Goal: Information Seeking & Learning: Learn about a topic

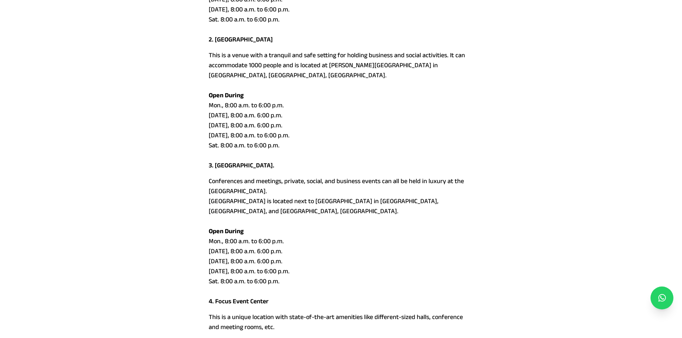
scroll to position [358, 0]
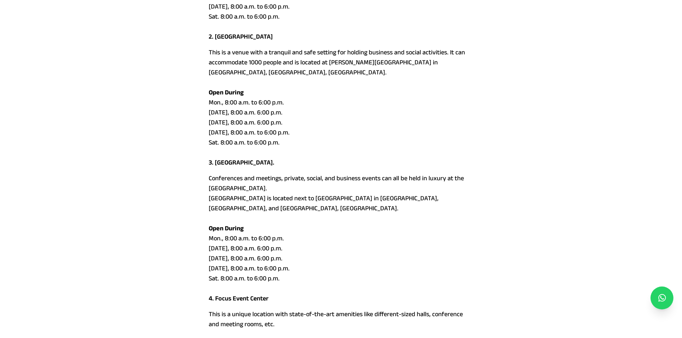
drag, startPoint x: 216, startPoint y: 141, endPoint x: 276, endPoint y: 144, distance: 59.9
click at [276, 157] on p "3. [GEOGRAPHIC_DATA]." at bounding box center [341, 165] width 265 height 16
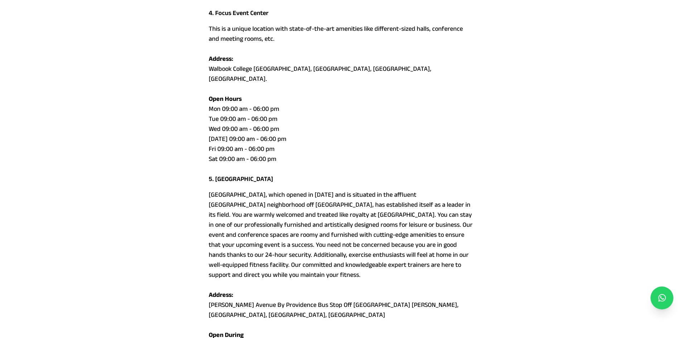
scroll to position [644, 0]
drag, startPoint x: 216, startPoint y: 138, endPoint x: 284, endPoint y: 141, distance: 68.4
click at [284, 173] on p "5. [GEOGRAPHIC_DATA]" at bounding box center [341, 181] width 265 height 16
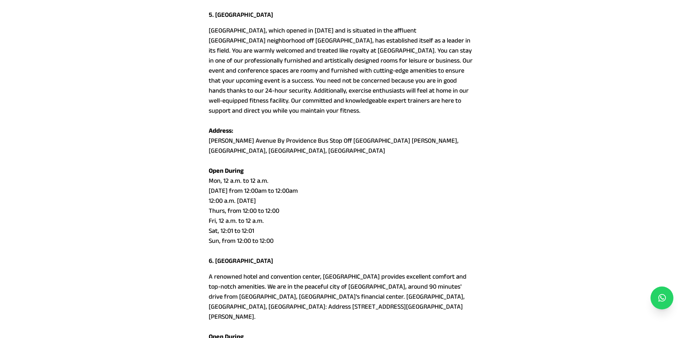
scroll to position [823, 0]
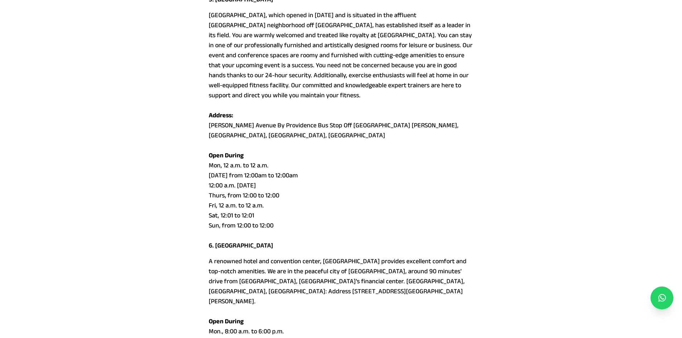
drag, startPoint x: 217, startPoint y: 205, endPoint x: 287, endPoint y: 207, distance: 69.8
click at [287, 241] on p "6. [GEOGRAPHIC_DATA]" at bounding box center [341, 249] width 265 height 16
drag, startPoint x: 216, startPoint y: 205, endPoint x: 309, endPoint y: 208, distance: 93.1
click at [309, 241] on p "6. [GEOGRAPHIC_DATA]" at bounding box center [341, 249] width 265 height 16
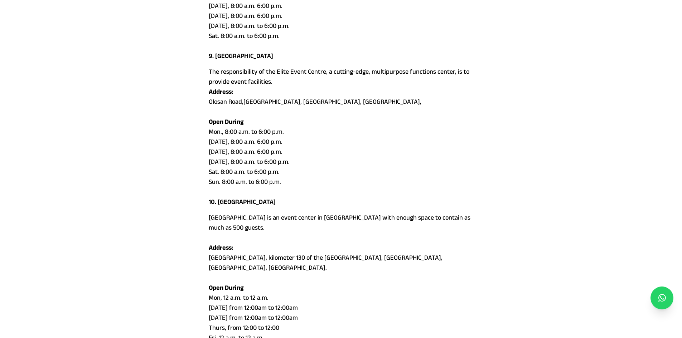
scroll to position [1468, 0]
